Goal: Check status: Check status

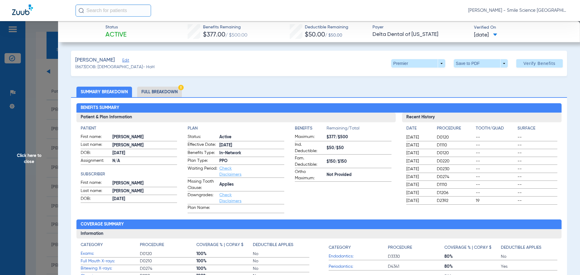
scroll to position [91, 0]
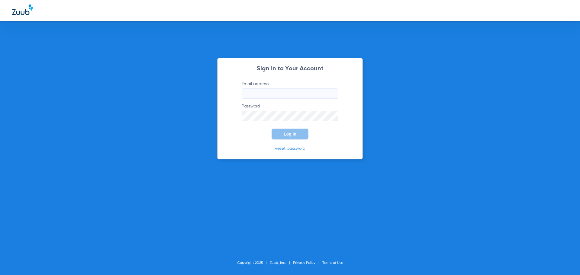
type input "[PERSON_NAME][EMAIL_ADDRESS][DOMAIN_NAME]"
click at [286, 135] on span "Log In" at bounding box center [290, 134] width 13 height 5
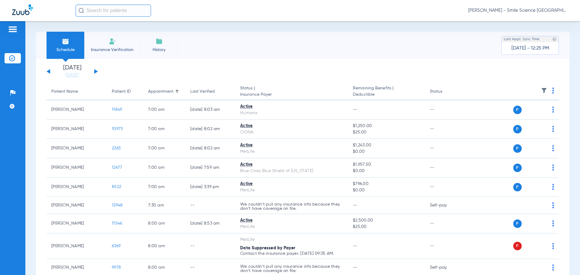
click at [97, 69] on div "[DATE] [DATE] [DATE] [DATE] [DATE] [DATE] [DATE] [DATE] [DATE] [DATE] [DATE] [D…" at bounding box center [72, 71] width 51 height 13
click at [95, 71] on button at bounding box center [96, 71] width 4 height 5
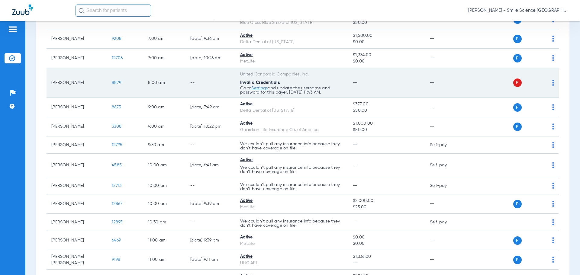
scroll to position [91, 0]
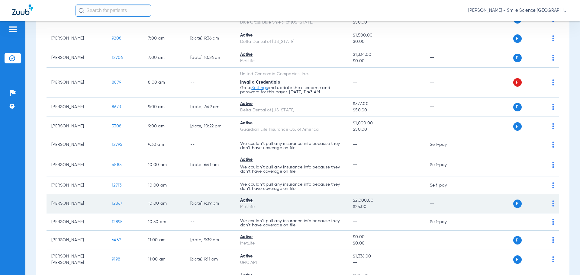
click at [117, 202] on span "12867" at bounding box center [117, 204] width 11 height 4
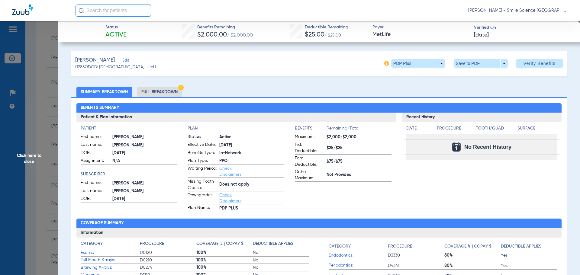
click at [25, 156] on span "Click here to close" at bounding box center [29, 158] width 58 height 275
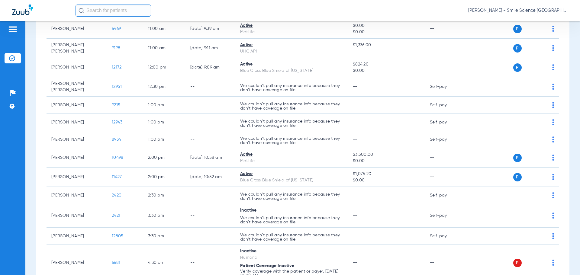
scroll to position [423, 0]
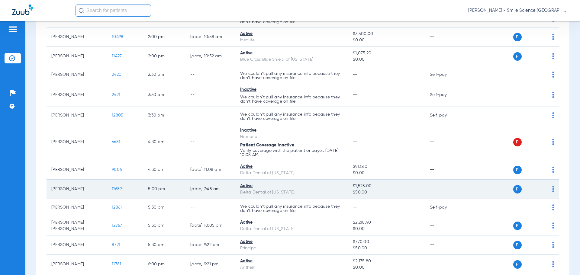
click at [121, 188] on span "11689" at bounding box center [117, 189] width 10 height 4
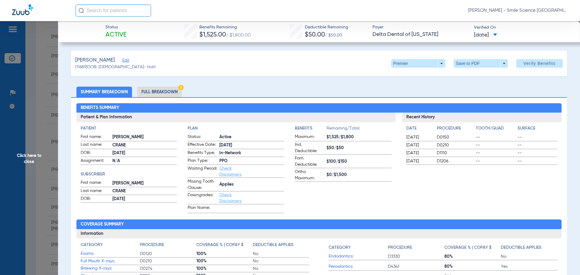
click at [42, 155] on span "Click here to close" at bounding box center [29, 158] width 58 height 275
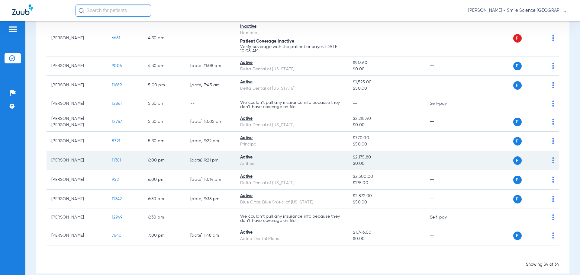
scroll to position [534, 0]
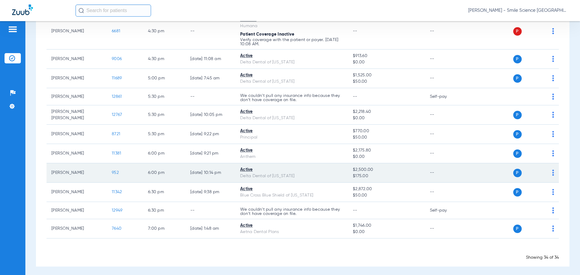
click at [115, 171] on span "952" at bounding box center [115, 173] width 7 height 4
